Goal: Navigation & Orientation: Find specific page/section

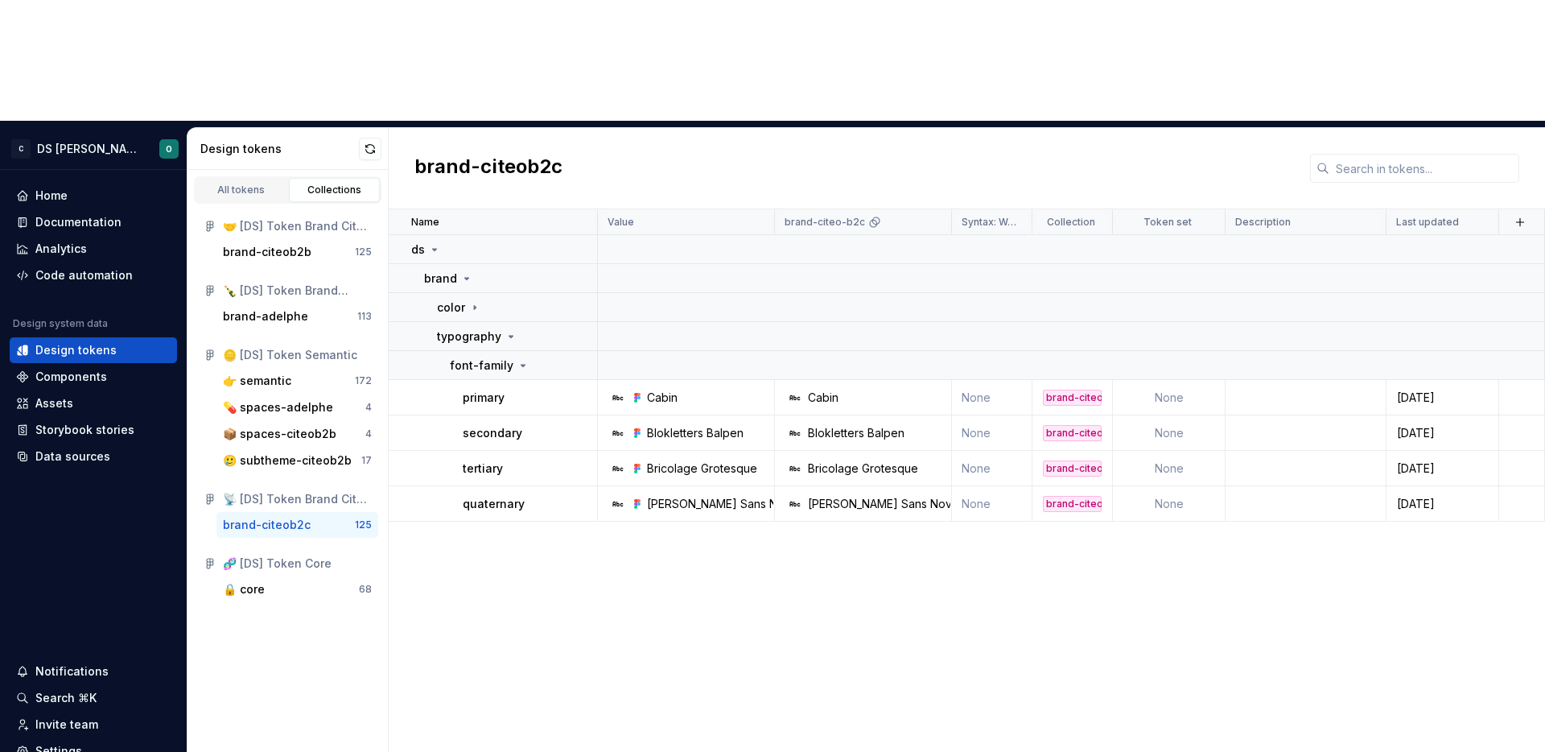
click at [766, 459] on div "Name Value brand-citeo-b2c Syntax: Web Collection Token set Description Last up…" at bounding box center [967, 540] width 1156 height 663
click at [72, 187] on div "Home" at bounding box center [93, 195] width 154 height 16
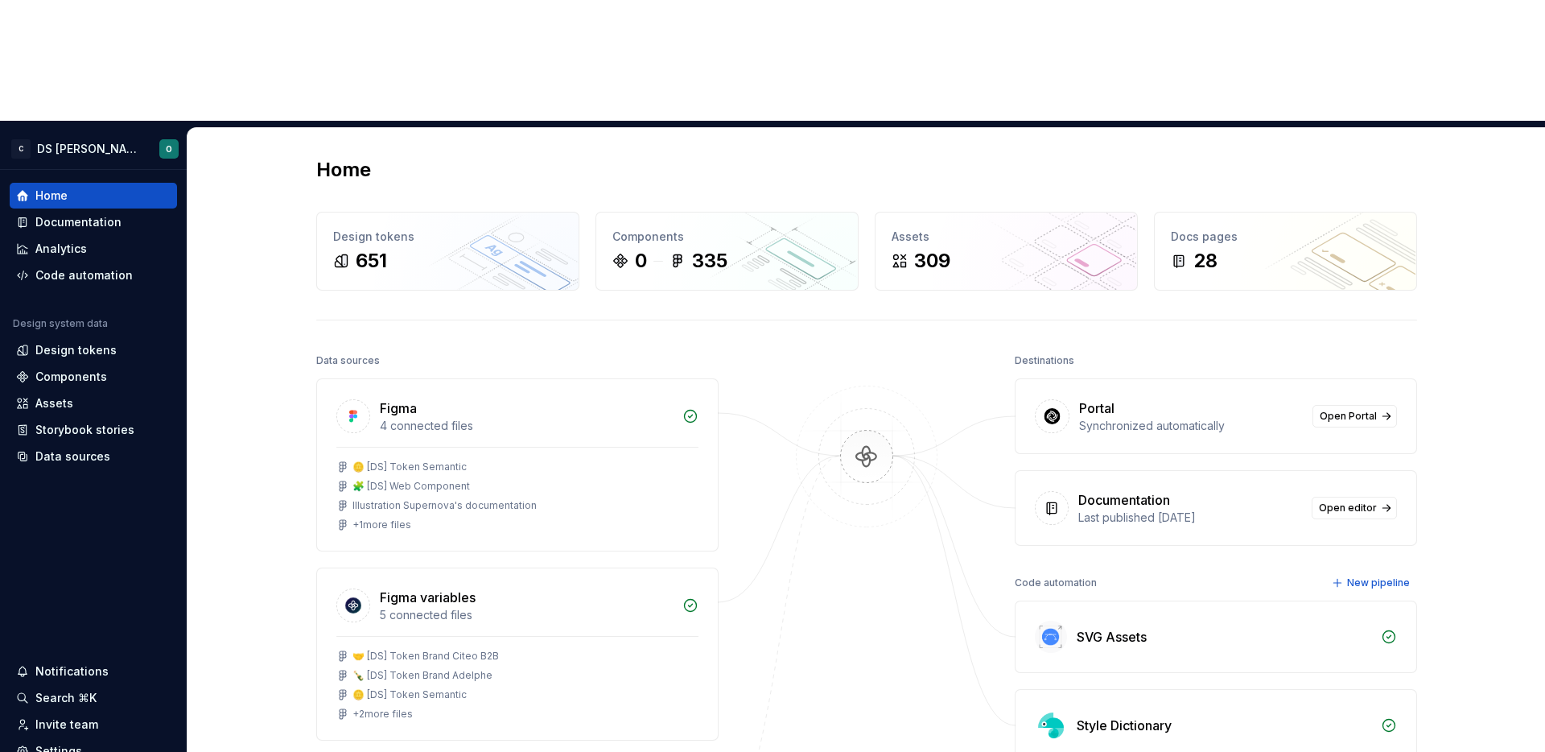
click at [854, 385] on img at bounding box center [867, 472] width 156 height 175
